Goal: Transaction & Acquisition: Purchase product/service

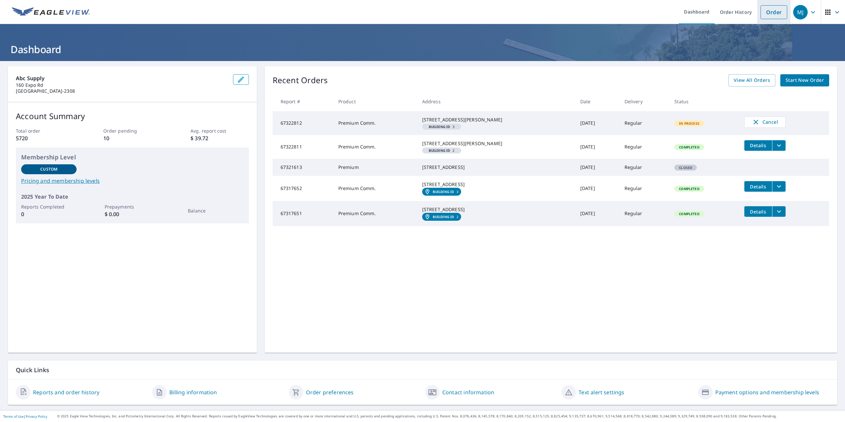
click at [761, 13] on link "Order" at bounding box center [773, 12] width 27 height 14
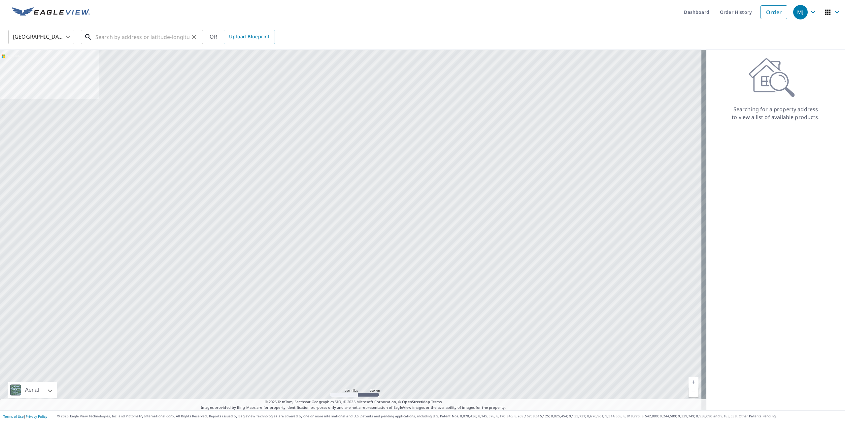
click at [175, 39] on input "text" at bounding box center [142, 37] width 94 height 18
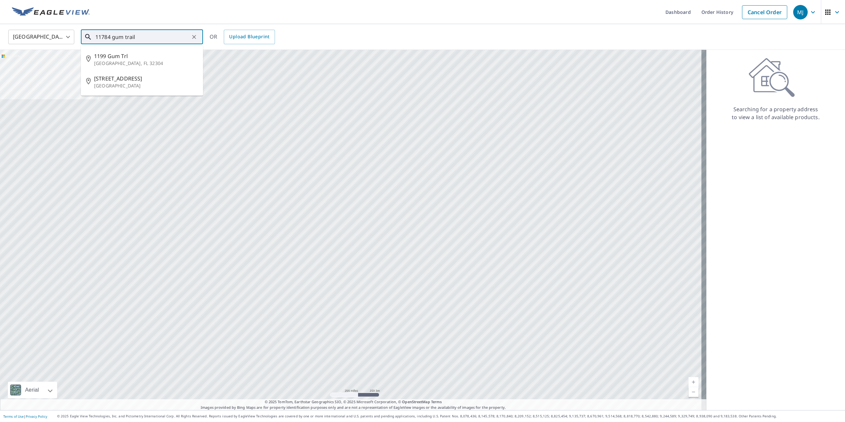
click at [125, 38] on input "11784 gum trail" at bounding box center [142, 37] width 94 height 18
click at [125, 55] on span "[STREET_ADDRESS]" at bounding box center [146, 56] width 104 height 8
type input "[STREET_ADDRESS][PERSON_NAME]"
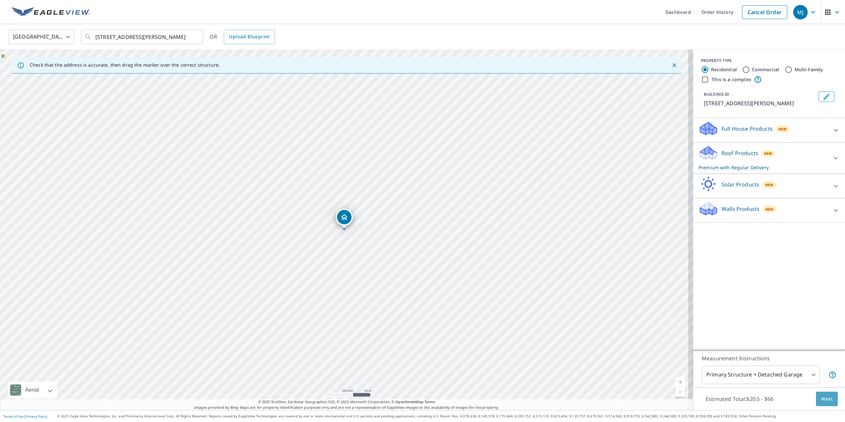
click at [822, 400] on span "Next" at bounding box center [826, 399] width 11 height 8
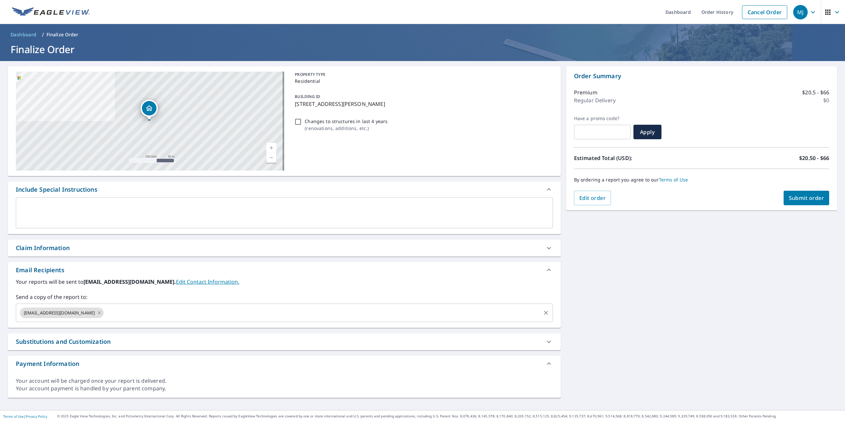
click at [97, 311] on icon at bounding box center [99, 312] width 5 height 7
click at [79, 311] on input "text" at bounding box center [279, 312] width 521 height 13
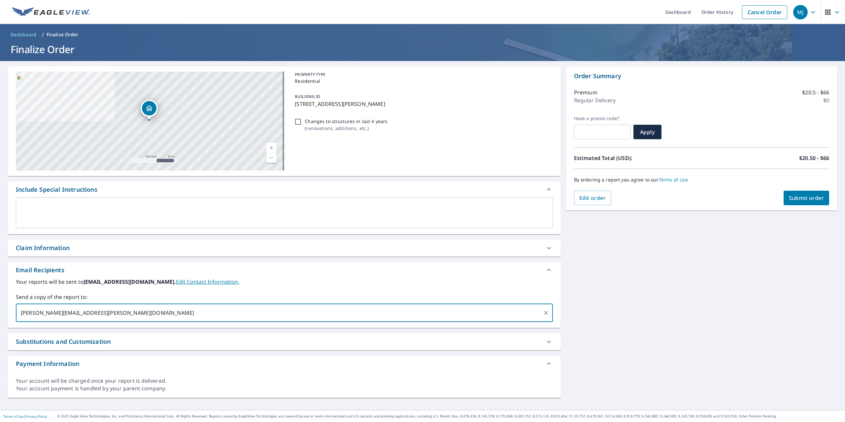
type input "[PERSON_NAME][EMAIL_ADDRESS][PERSON_NAME][DOMAIN_NAME]"
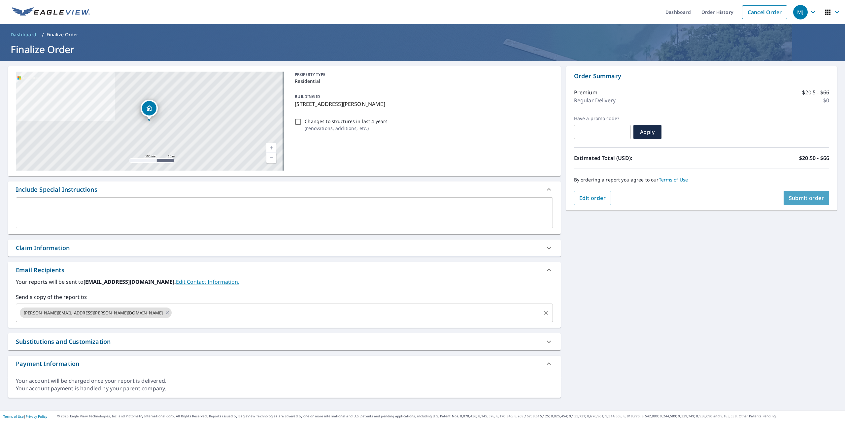
click at [794, 199] on span "Submit order" at bounding box center [805, 197] width 35 height 7
